Goal: Transaction & Acquisition: Register for event/course

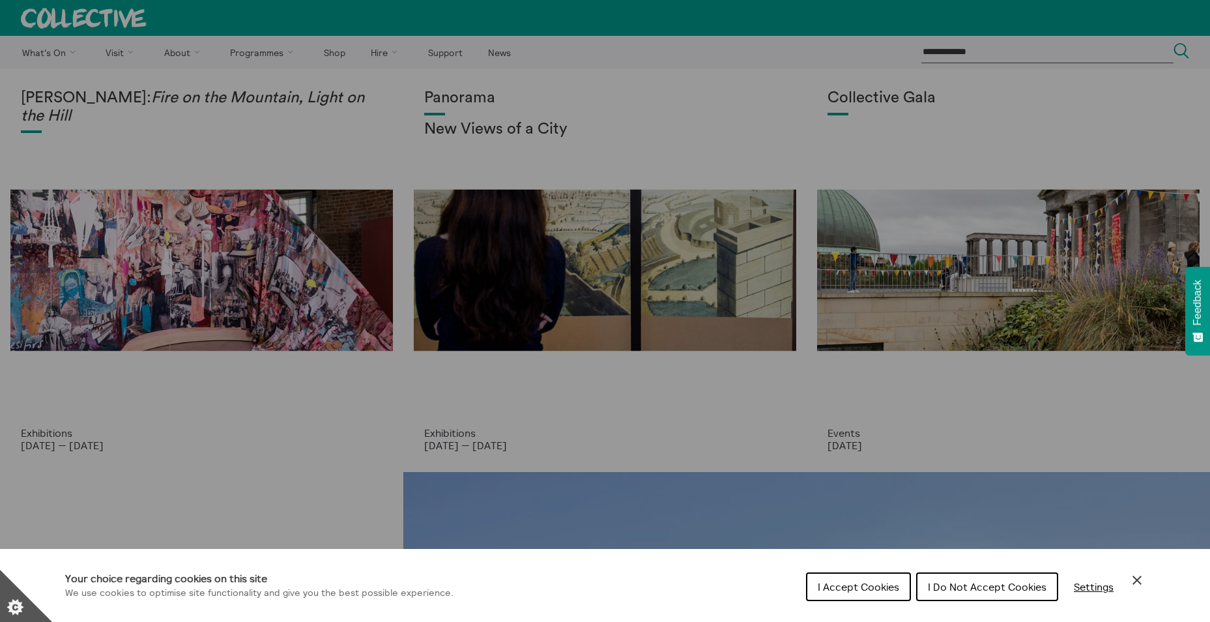
click at [871, 581] on span "I Accept Cookies" at bounding box center [858, 586] width 81 height 13
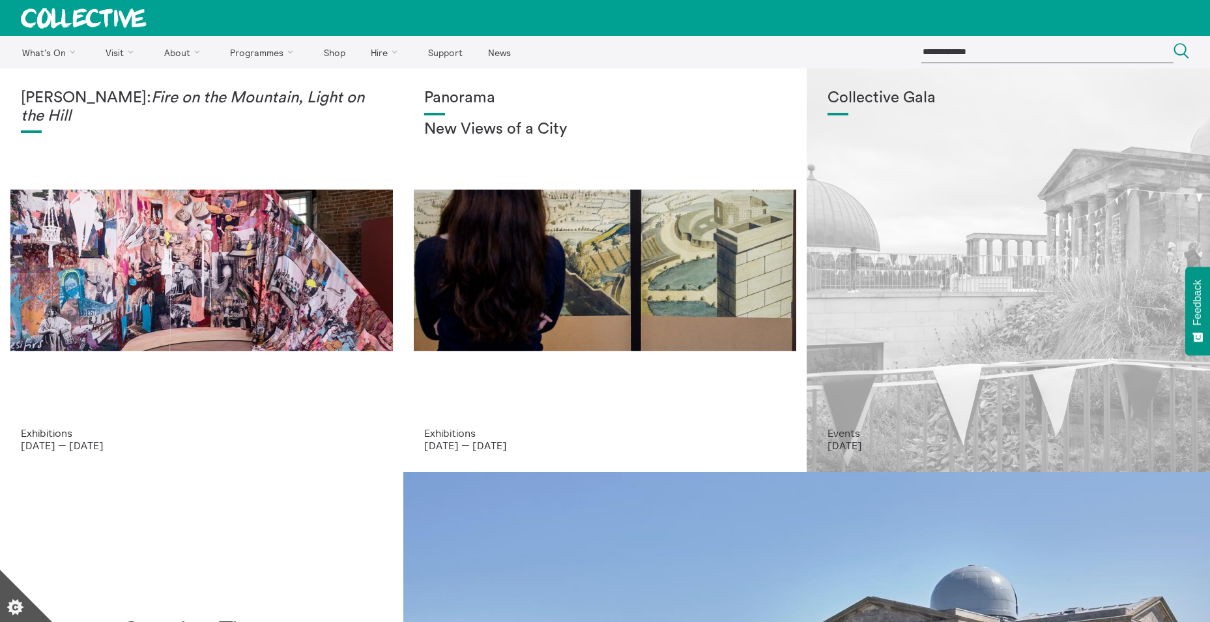
click at [863, 100] on h1 "Collective Gala" at bounding box center [1009, 98] width 362 height 18
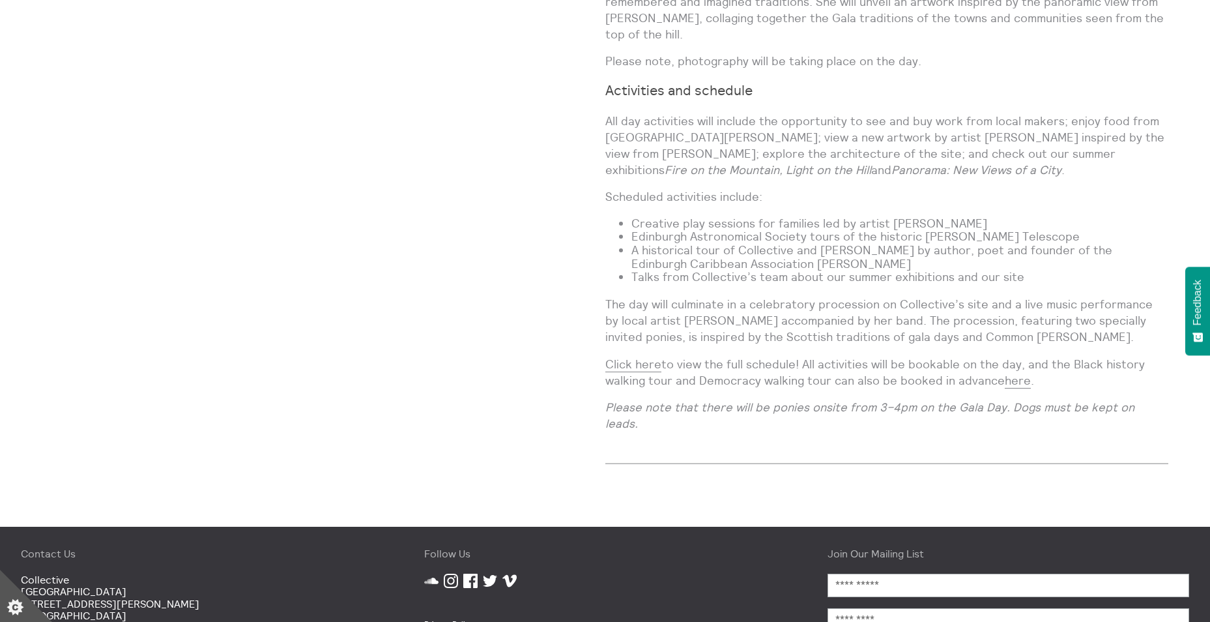
scroll to position [1173, 0]
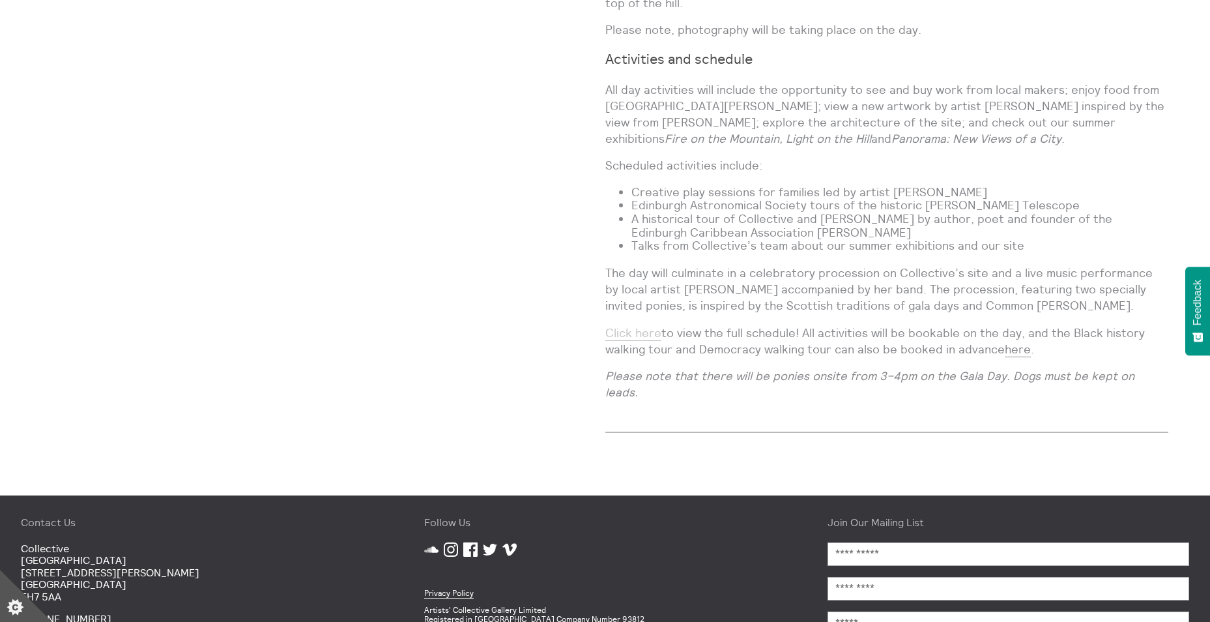
click at [626, 325] on link "Click here" at bounding box center [633, 333] width 56 height 16
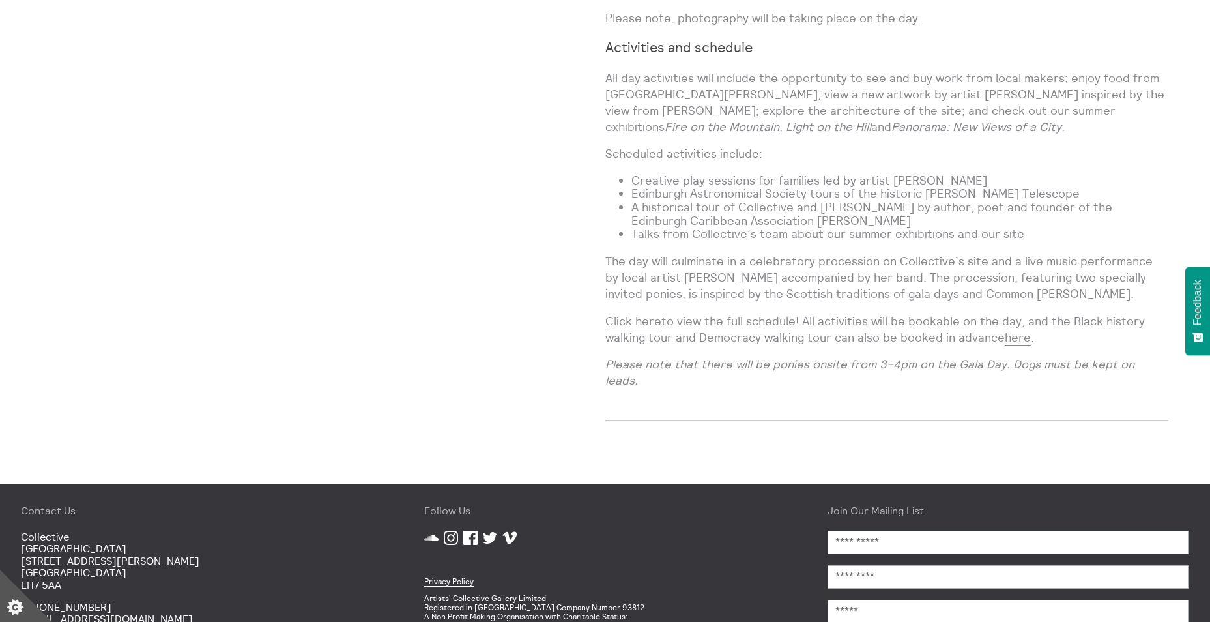
scroll to position [1271, 0]
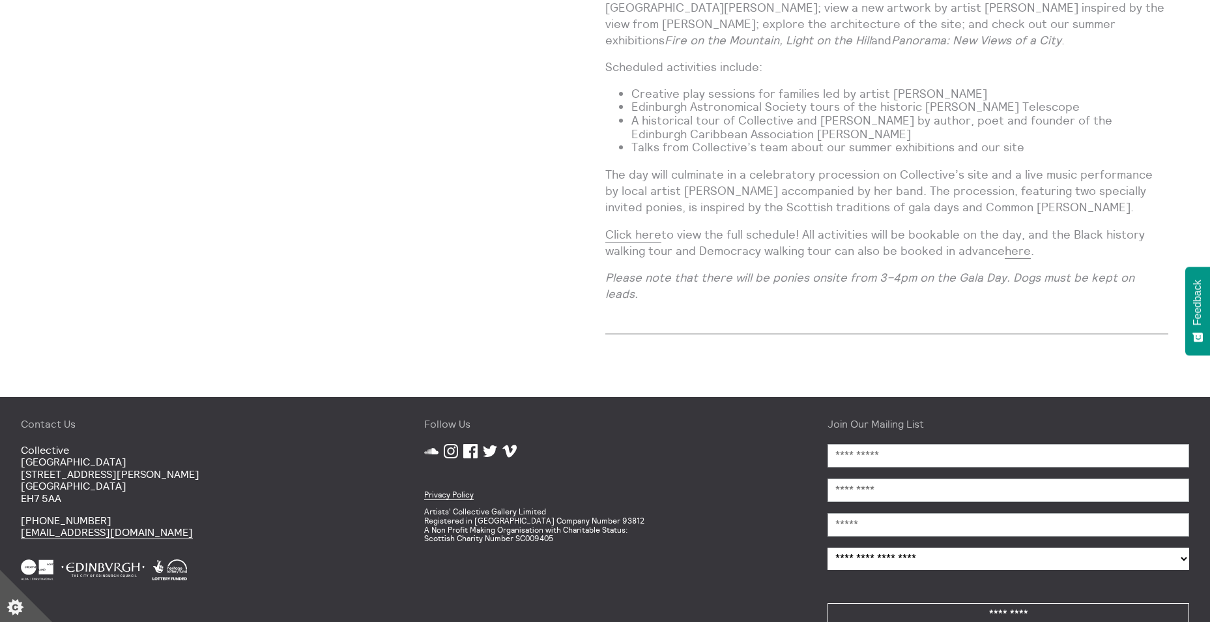
drag, startPoint x: 130, startPoint y: 487, endPoint x: 45, endPoint y: 490, distance: 84.8
click at [45, 514] on p "+44 (0)131 556 1264 mail@collective-edinburgh.art" at bounding box center [202, 526] width 362 height 24
copy p "0)131 556 1264"
click at [296, 514] on p "+44 (0)131 556 1264 mail@collective-edinburgh.art" at bounding box center [202, 526] width 362 height 24
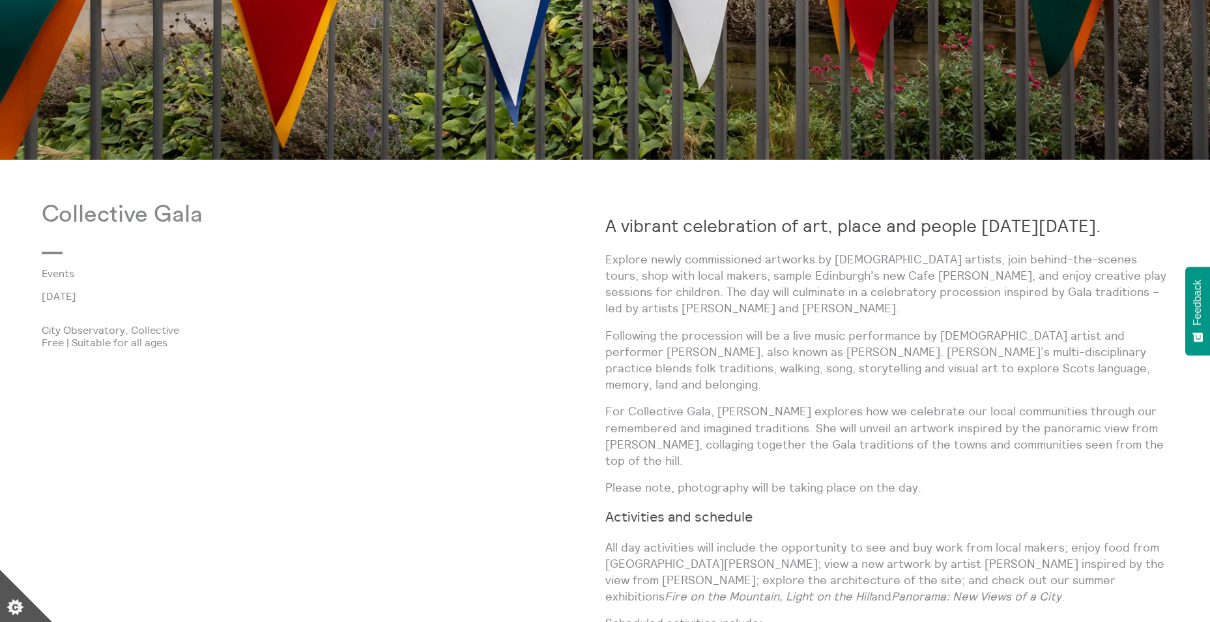
scroll to position [717, 0]
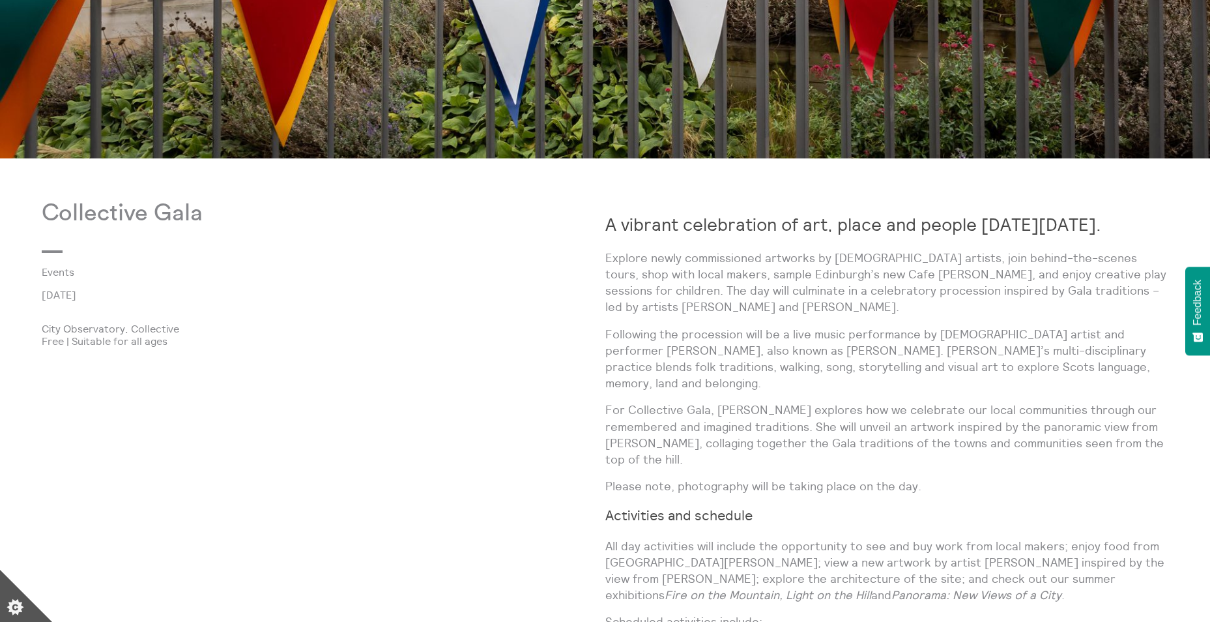
click at [1025, 357] on p "Following the procession will be a live music performance by Scottish artist an…" at bounding box center [887, 359] width 564 height 66
